Goal: Task Accomplishment & Management: Manage account settings

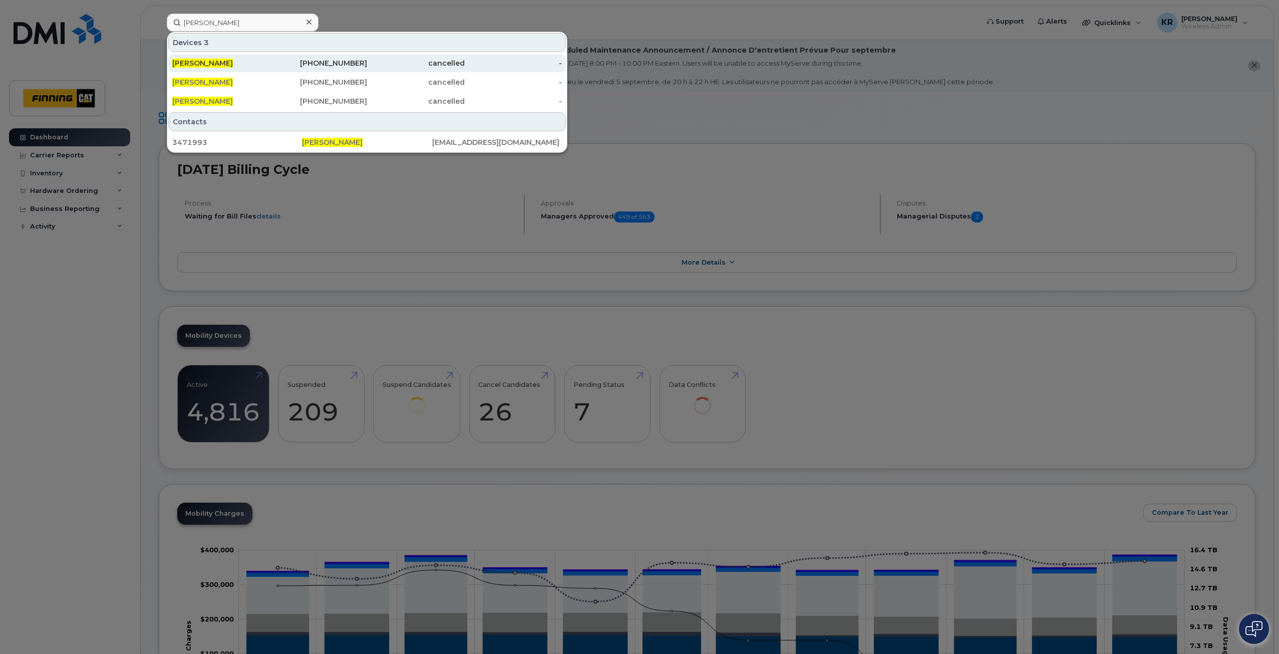
type input "[PERSON_NAME]"
click at [346, 64] on div "587-598-9453" at bounding box center [319, 63] width 98 height 10
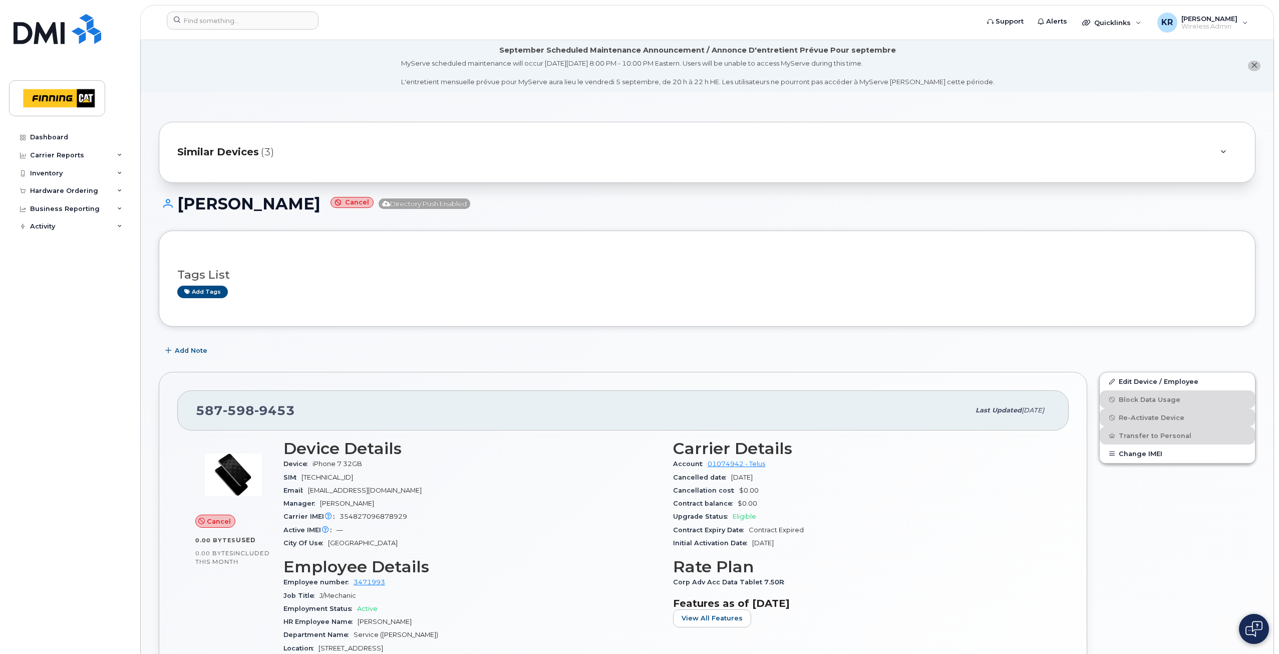
click at [249, 152] on span "Similar Devices" at bounding box center [218, 152] width 82 height 15
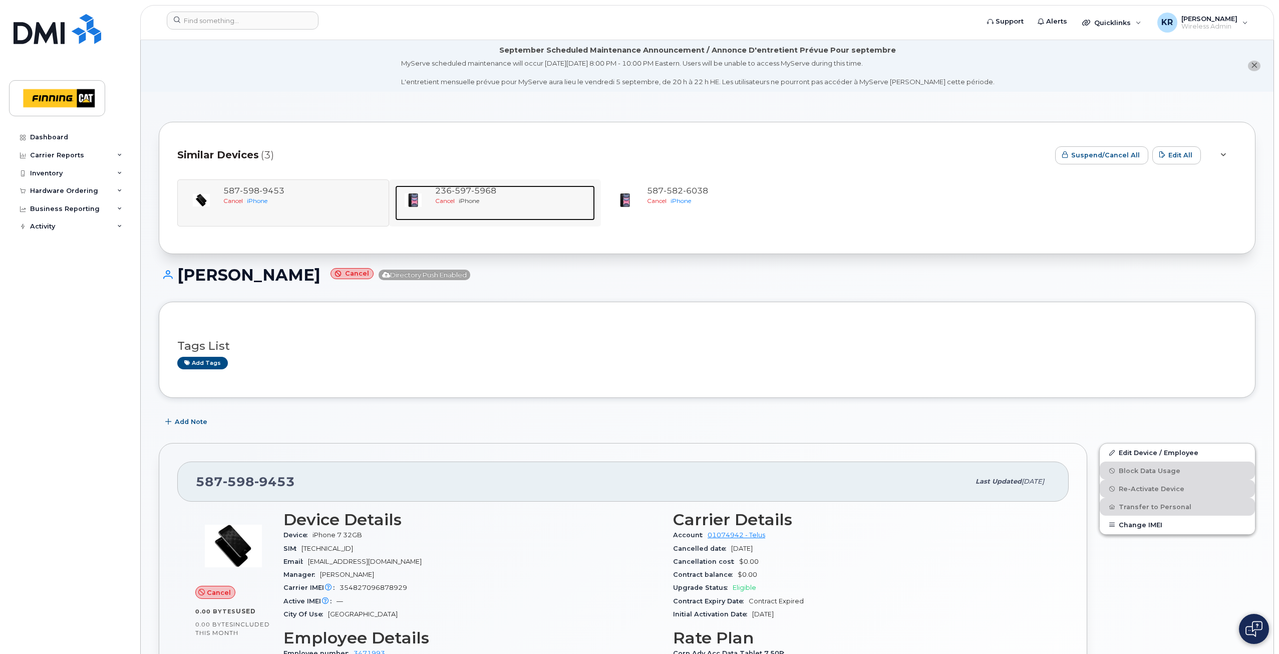
click at [489, 196] on div "236 597 5968" at bounding box center [513, 191] width 156 height 12
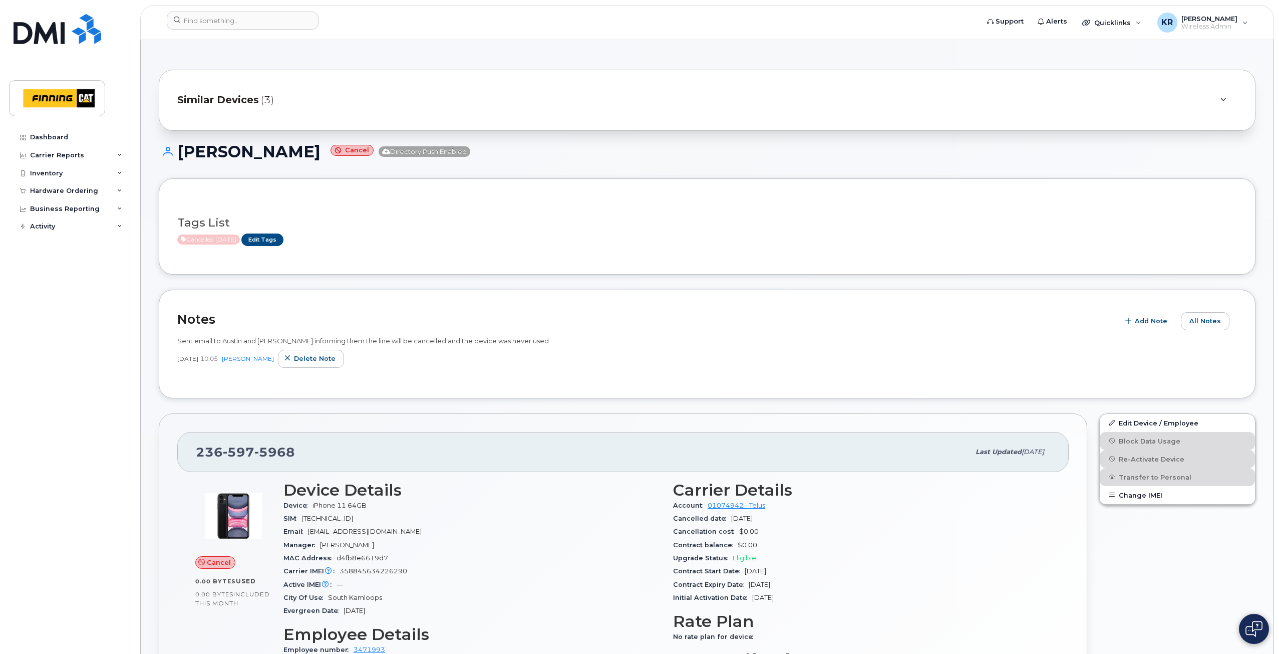
scroll to position [50, 0]
click at [232, 104] on span "Similar Devices" at bounding box center [218, 102] width 82 height 15
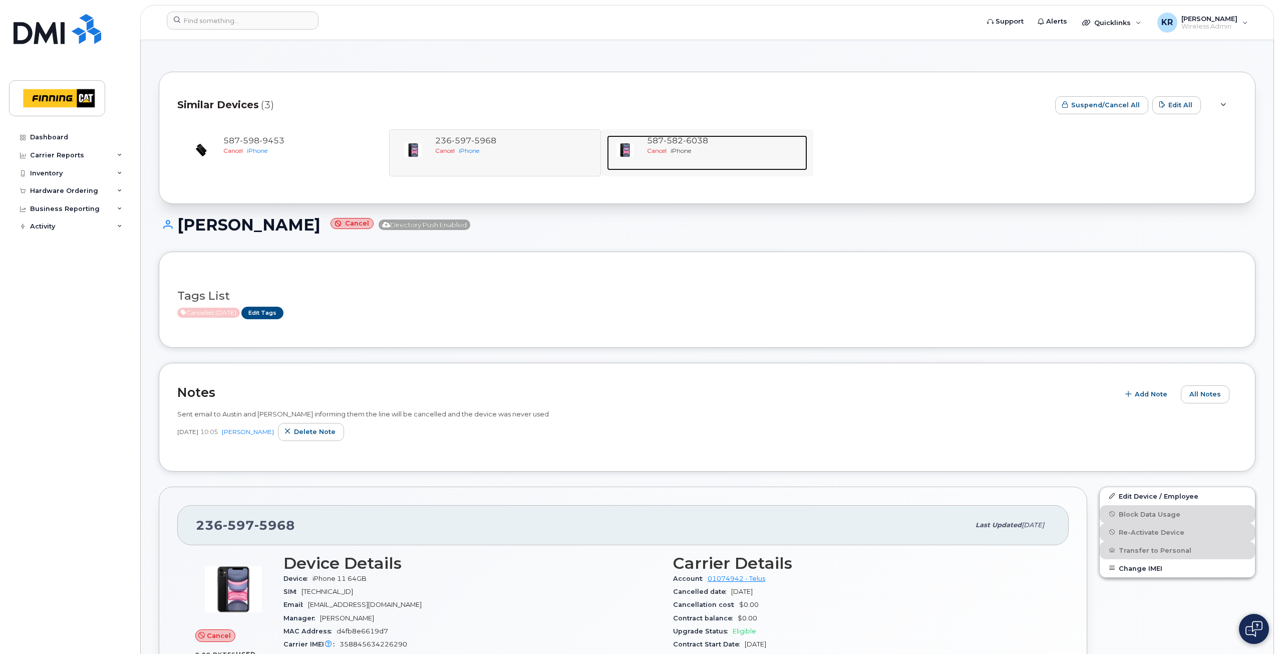
click at [687, 150] on span "iPhone" at bounding box center [681, 151] width 21 height 8
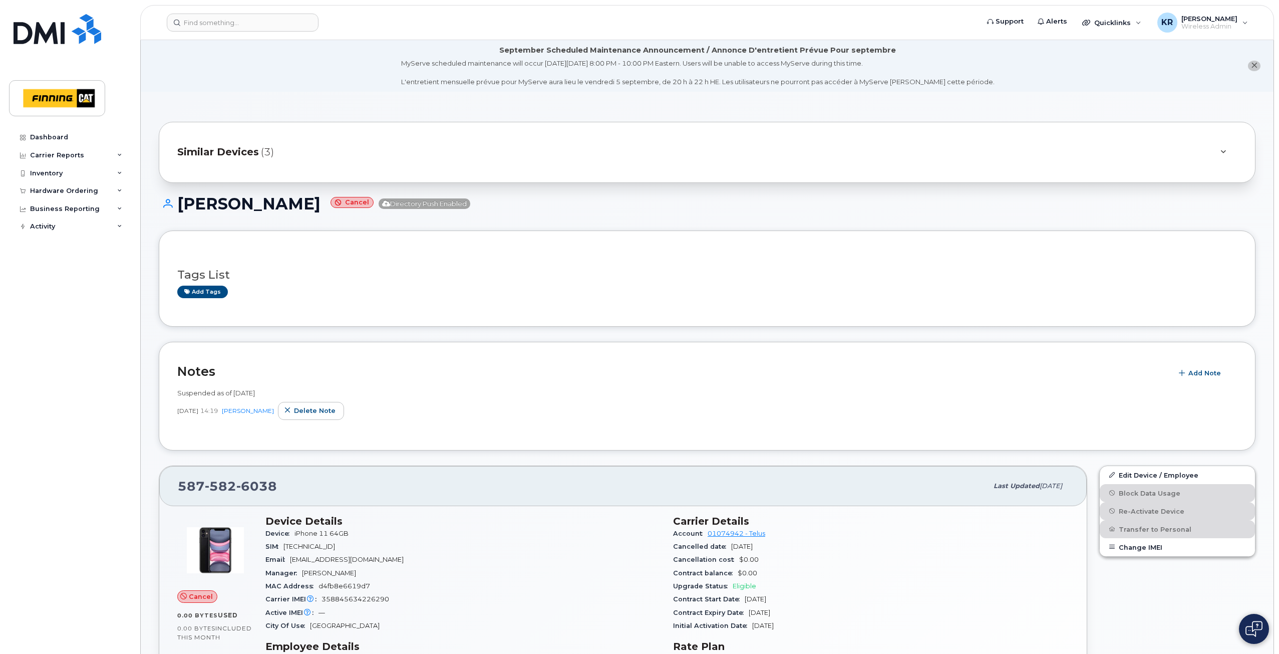
click at [235, 151] on span "Similar Devices" at bounding box center [218, 152] width 82 height 15
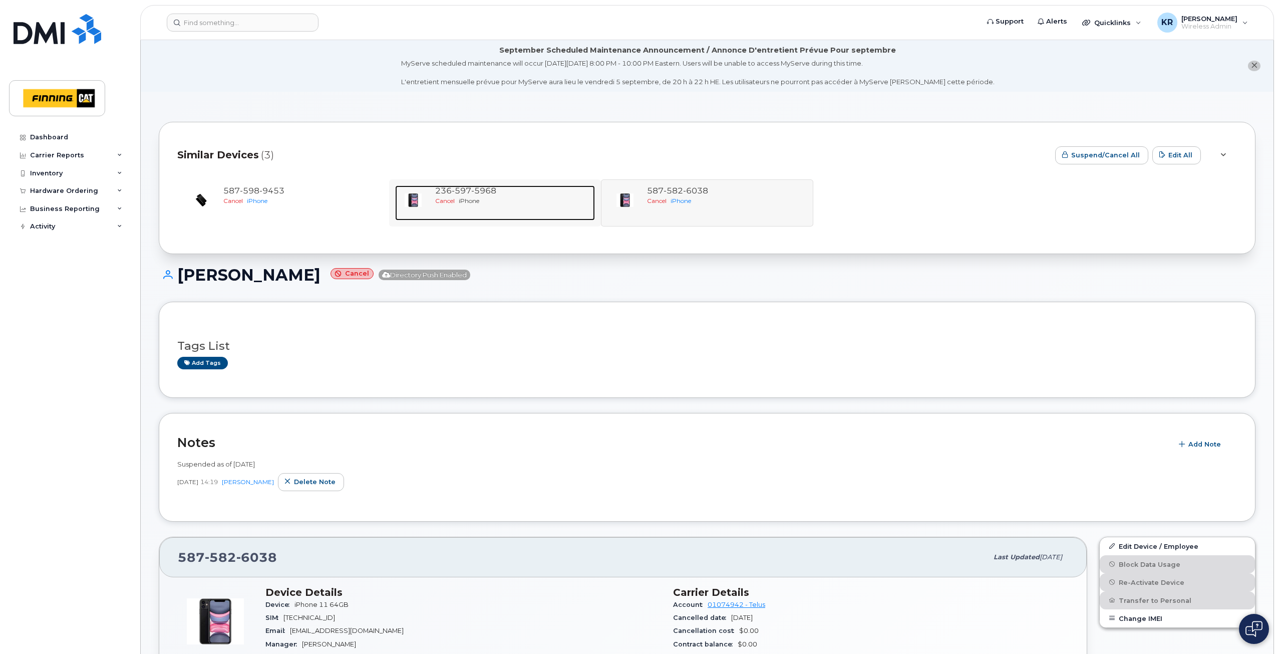
click at [494, 186] on span "5968" at bounding box center [483, 191] width 25 height 10
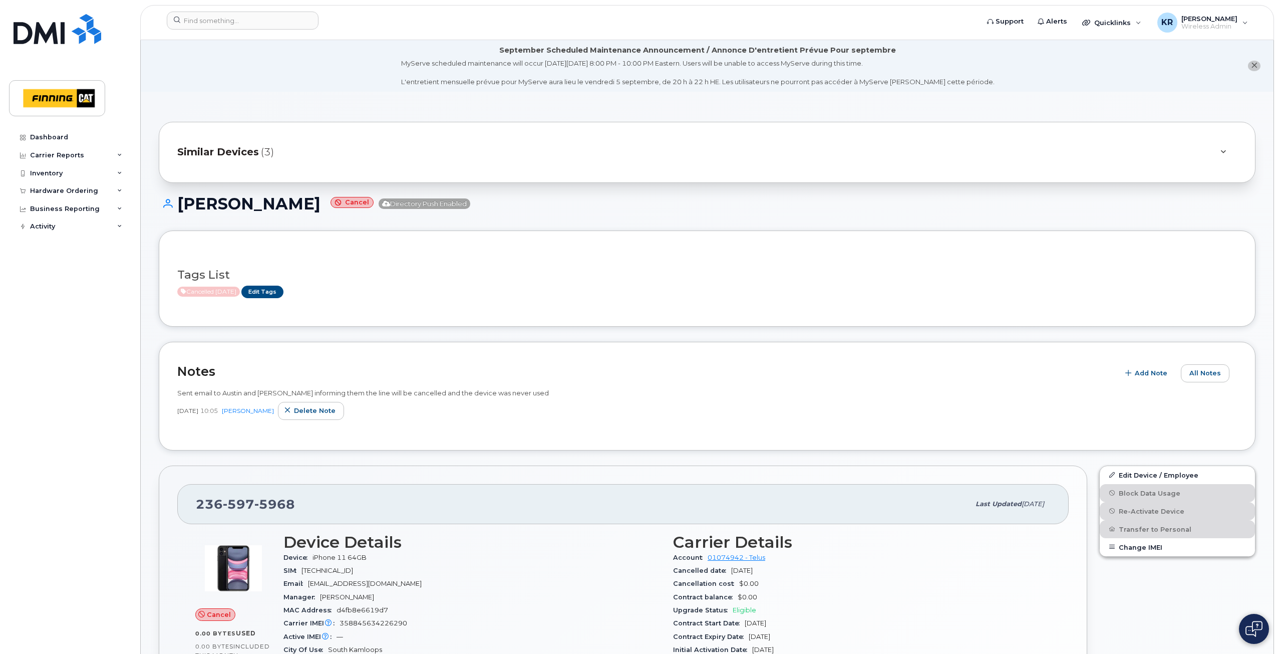
click at [245, 152] on span "Similar Devices" at bounding box center [218, 152] width 82 height 15
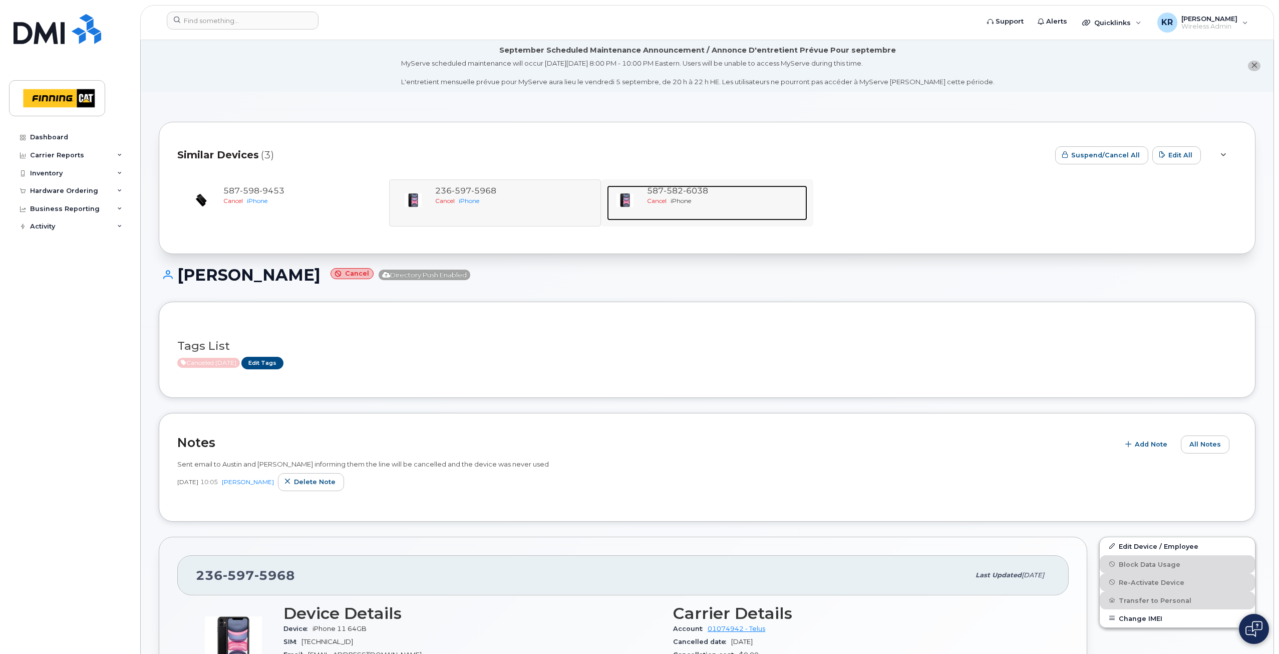
click at [679, 196] on div "Cancel iPhone" at bounding box center [725, 200] width 156 height 9
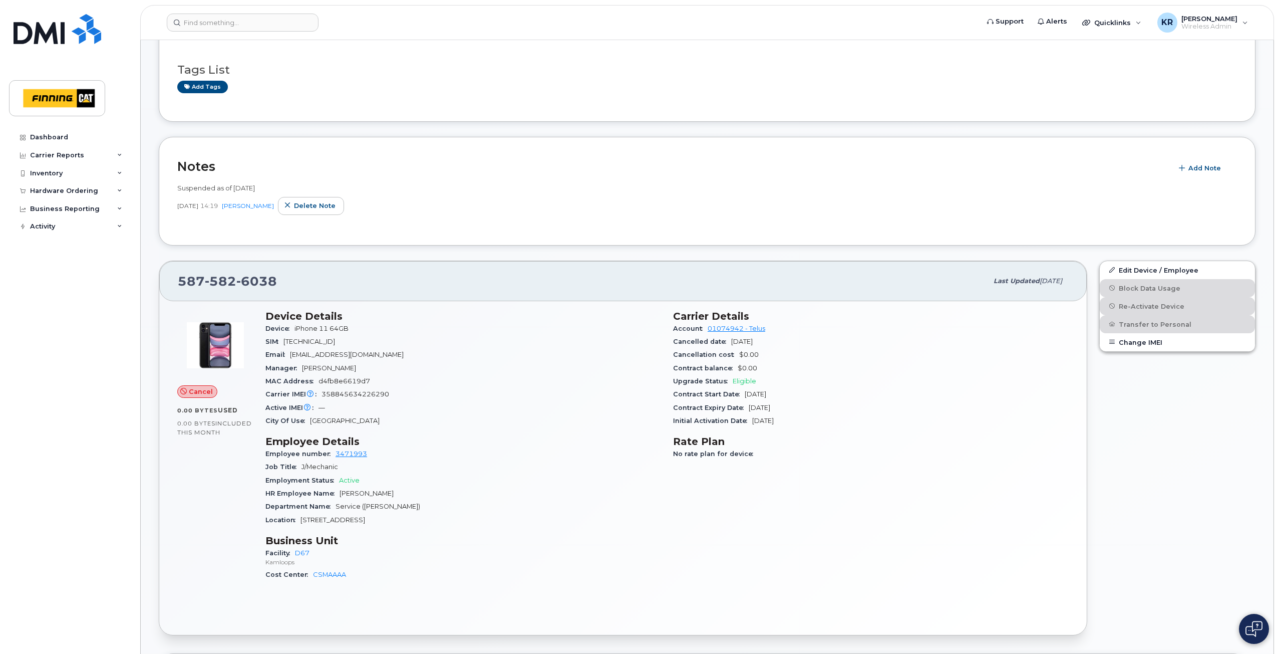
scroll to position [200, 0]
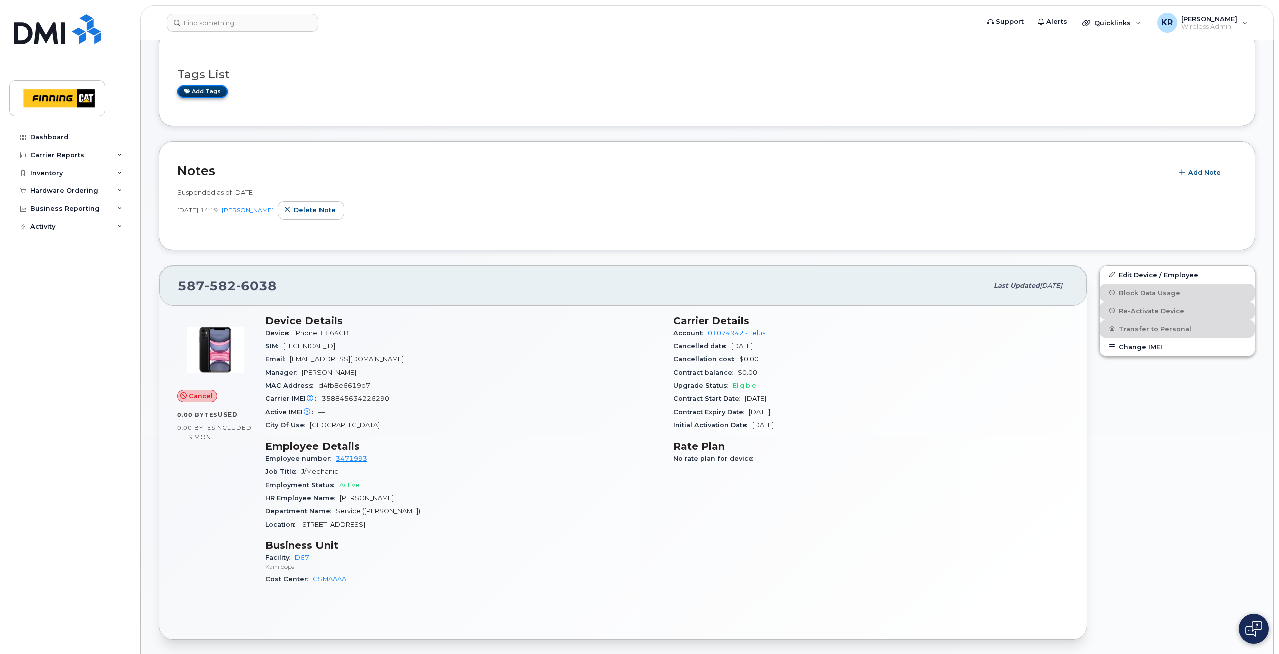
click at [196, 92] on link "Add tags" at bounding box center [202, 91] width 51 height 13
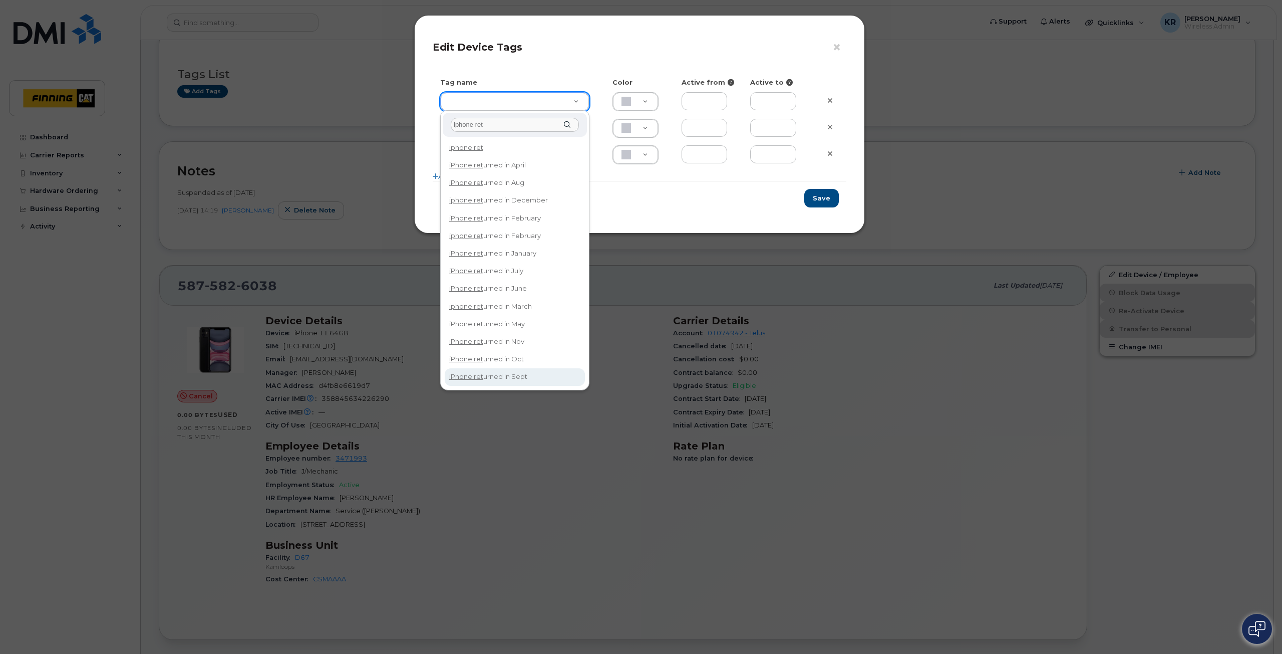
type input "iphone ret"
type input "iPhone returned in Sept"
type input "DFD3EE"
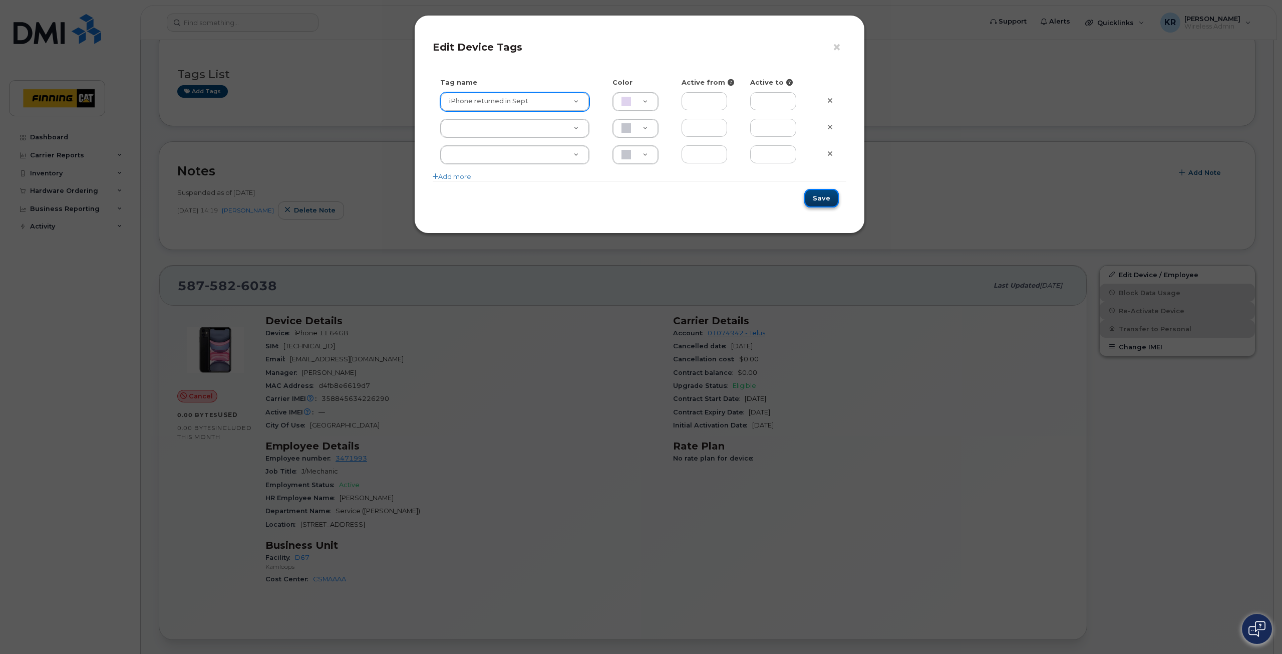
click at [814, 196] on button "Save" at bounding box center [822, 198] width 35 height 19
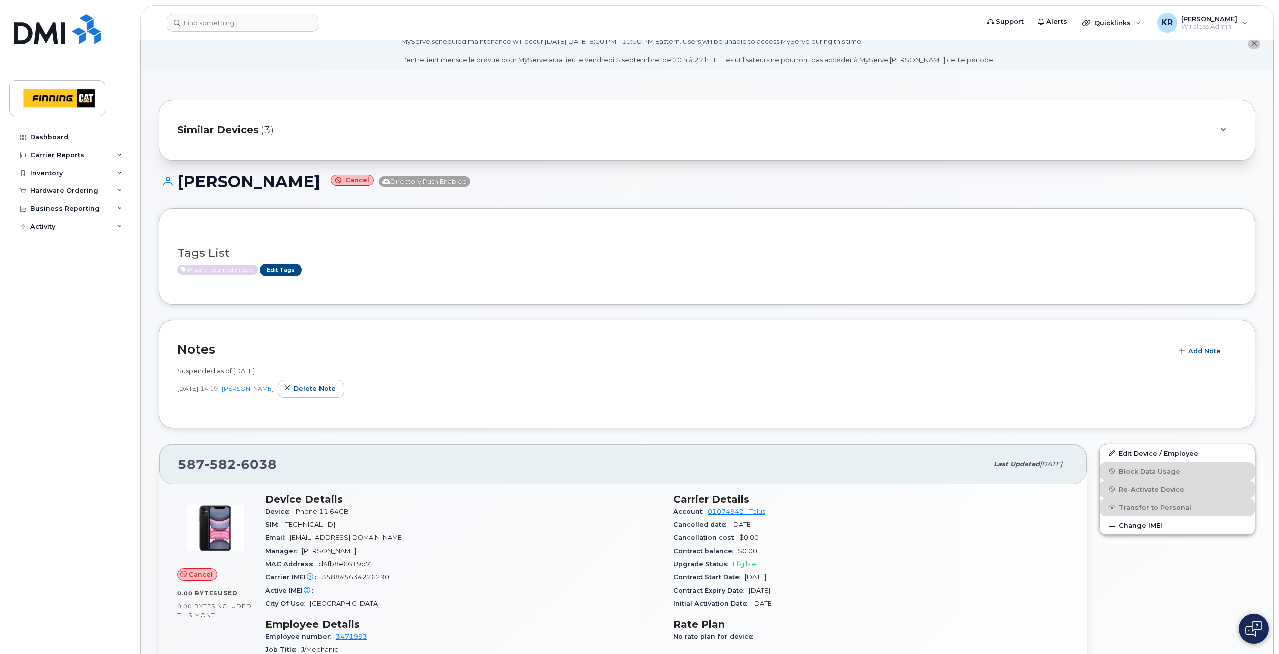
scroll to position [0, 0]
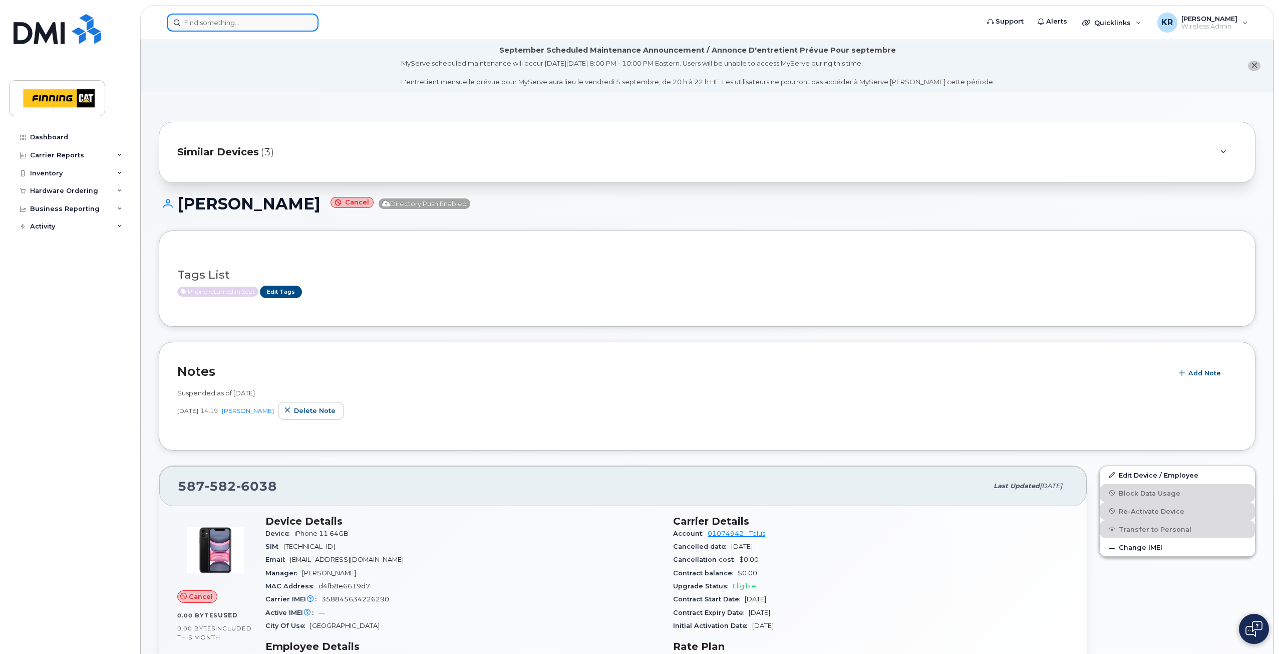
click at [236, 22] on input at bounding box center [243, 23] width 152 height 18
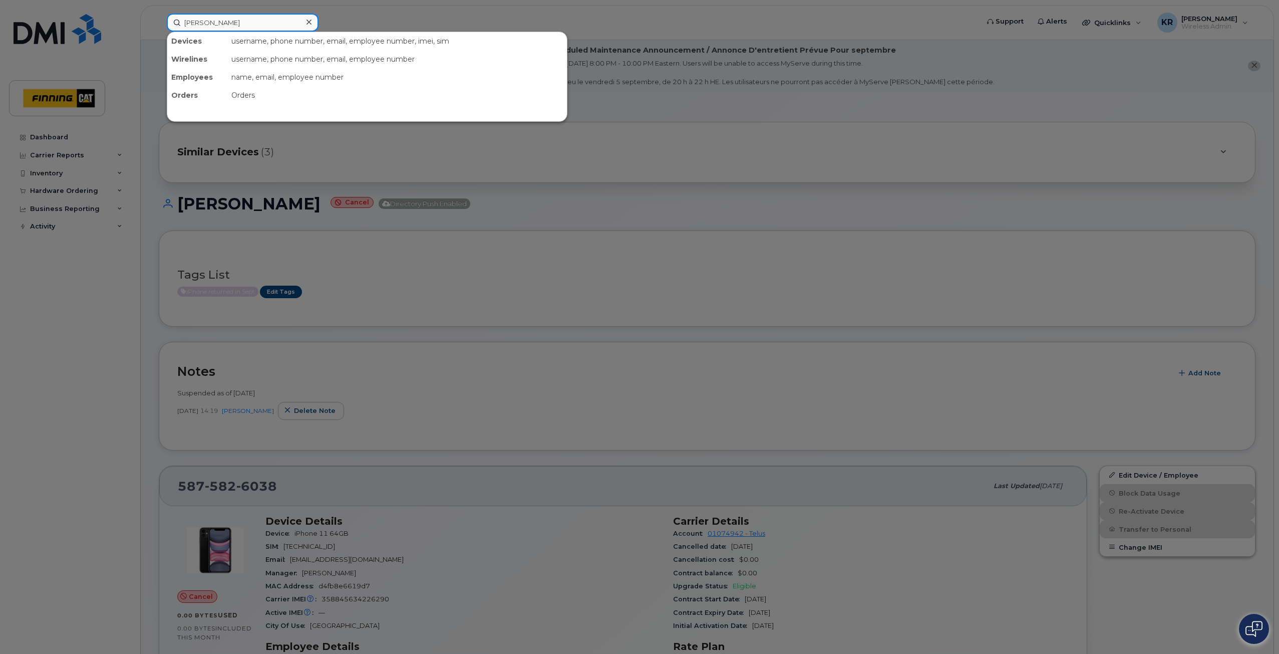
type input "charlene coles"
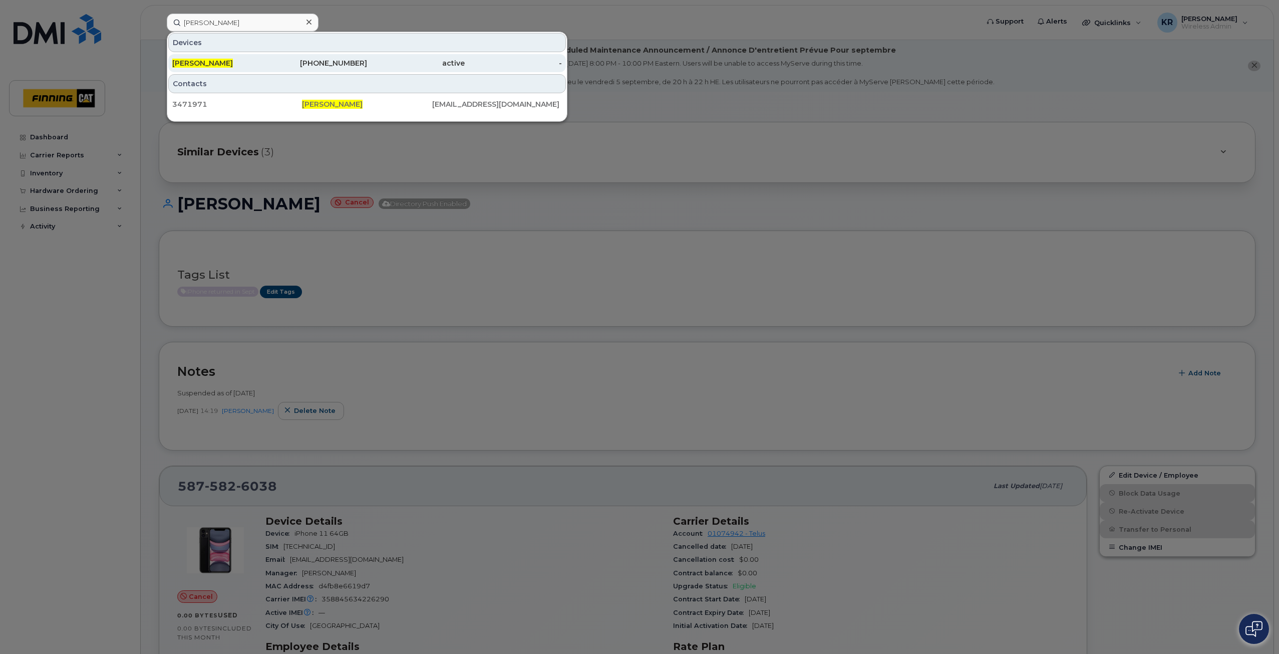
click at [326, 66] on div "587-644-6751" at bounding box center [319, 63] width 98 height 10
